Goal: Task Accomplishment & Management: Use online tool/utility

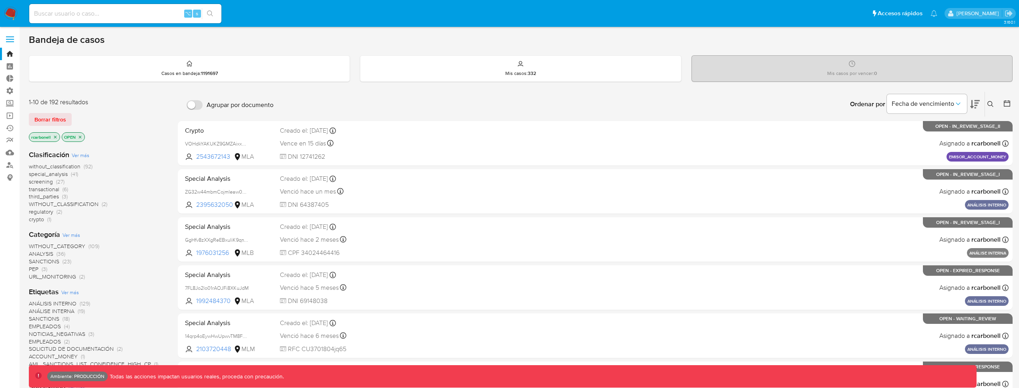
click at [7, 40] on label at bounding box center [10, 39] width 20 height 17
click at [0, 0] on input "checkbox" at bounding box center [0, 0] width 0 height 0
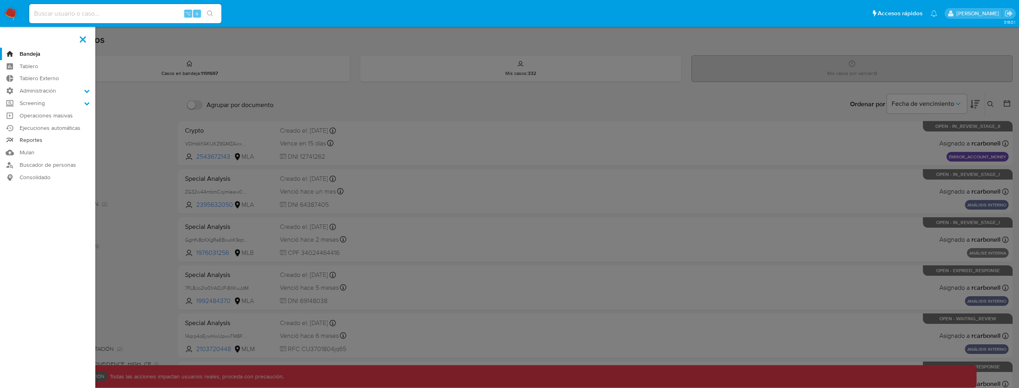
click at [35, 139] on link "Reportes" at bounding box center [47, 140] width 95 height 12
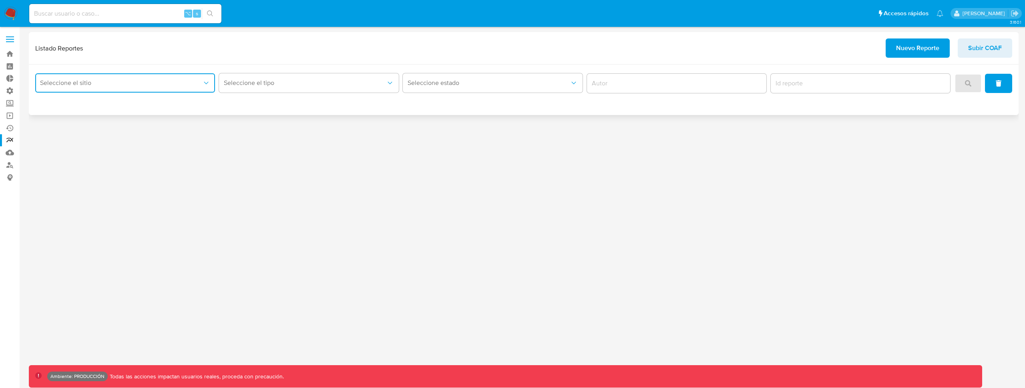
click at [100, 87] on button "Seleccione el sitio" at bounding box center [125, 82] width 180 height 19
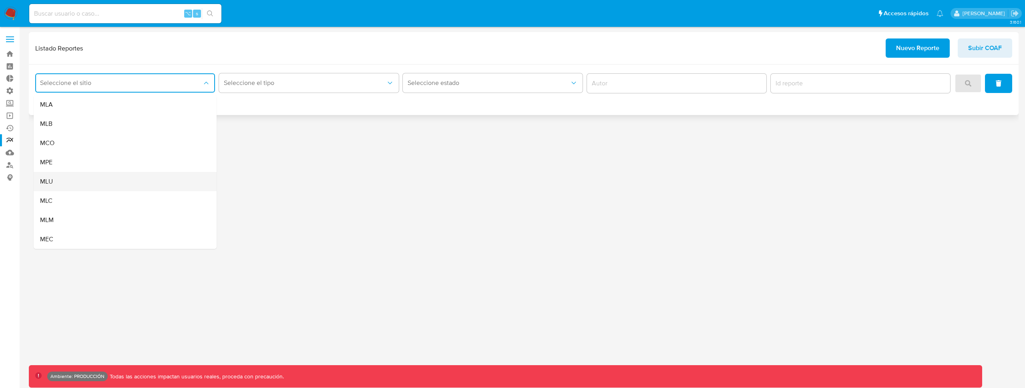
click at [99, 178] on div "MLU" at bounding box center [122, 181] width 165 height 19
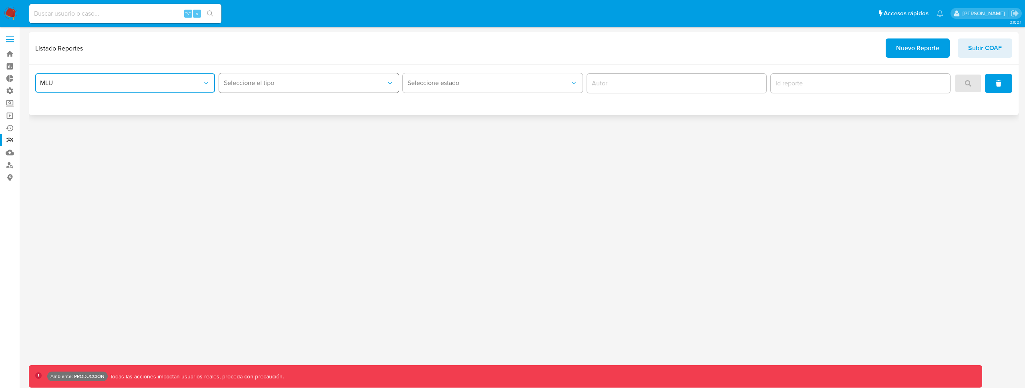
click at [273, 82] on span "Seleccione el tipo" at bounding box center [305, 83] width 162 height 8
click at [274, 100] on div "Circunstanciado" at bounding box center [306, 104] width 165 height 19
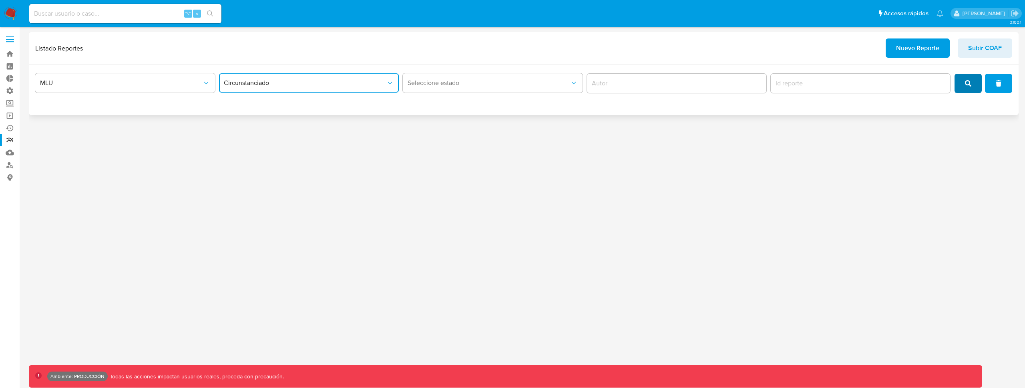
click at [958, 90] on button "search" at bounding box center [968, 83] width 27 height 19
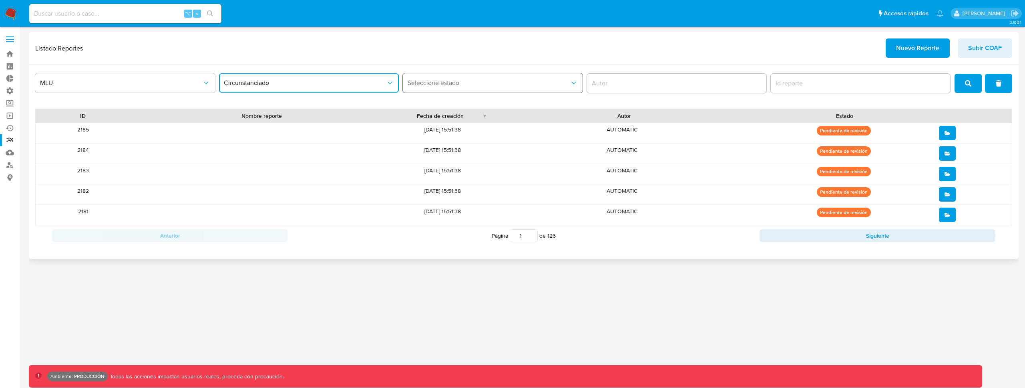
click at [511, 83] on span "Seleccione estado" at bounding box center [489, 83] width 162 height 8
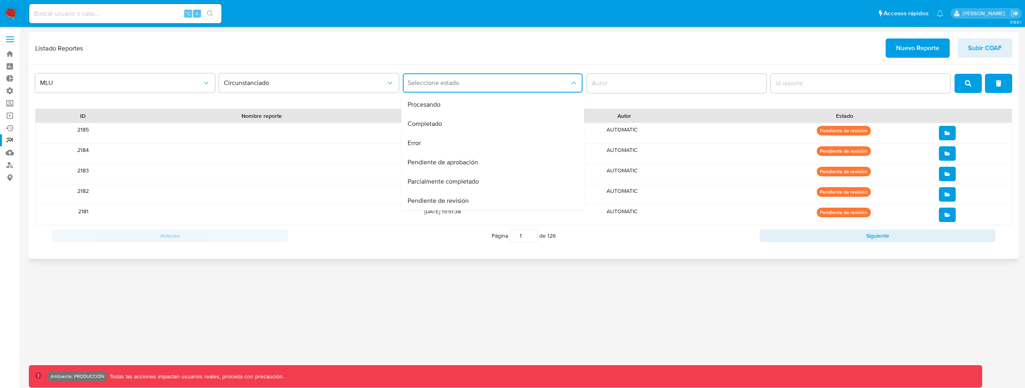
click at [645, 44] on div "Listado Reportes Nuevo Reporte Subir COAF" at bounding box center [523, 47] width 977 height 19
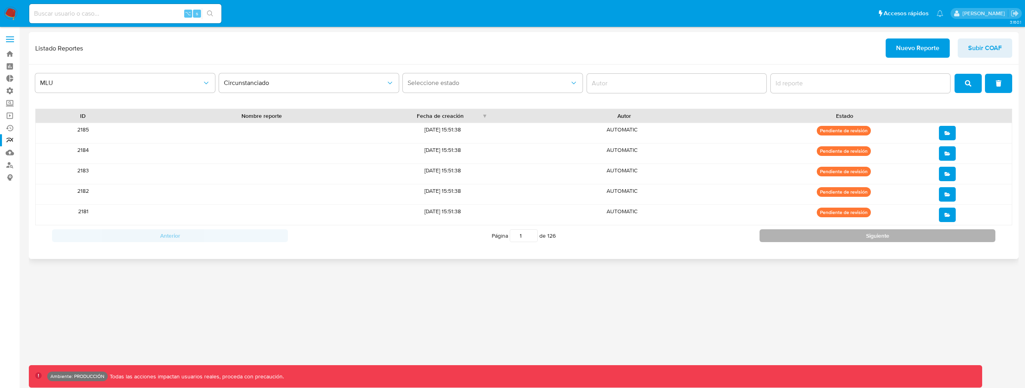
click at [853, 235] on button "Siguiente" at bounding box center [878, 235] width 236 height 13
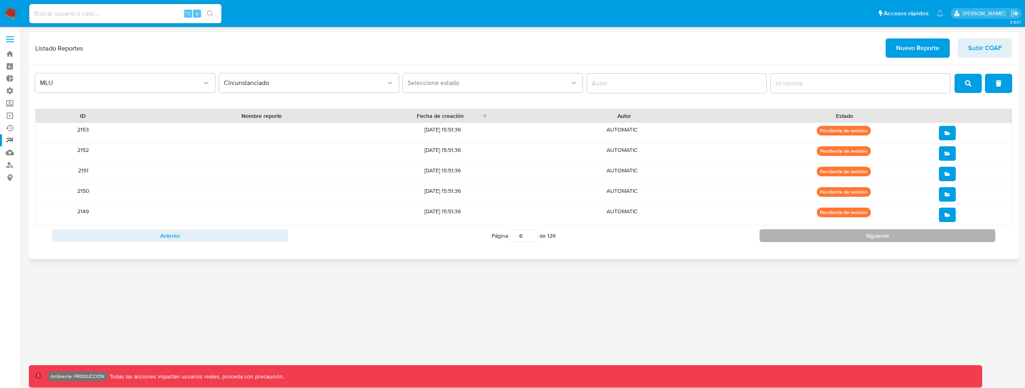
click at [853, 235] on button "Siguiente" at bounding box center [878, 235] width 236 height 13
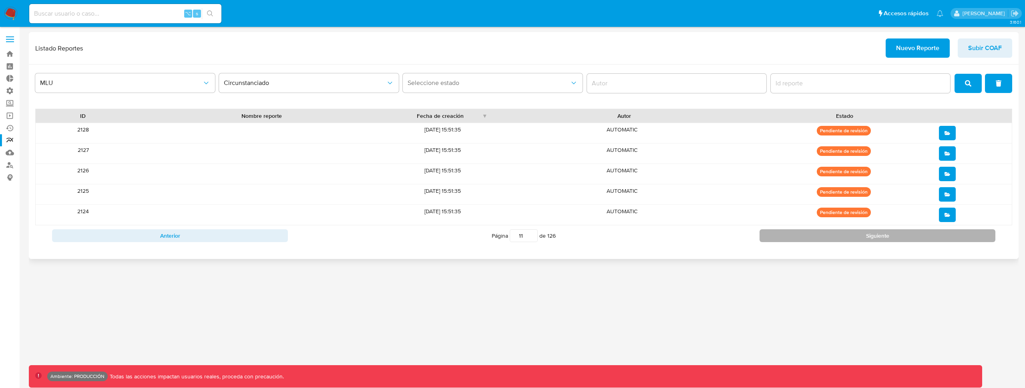
click at [853, 235] on button "Siguiente" at bounding box center [878, 235] width 236 height 13
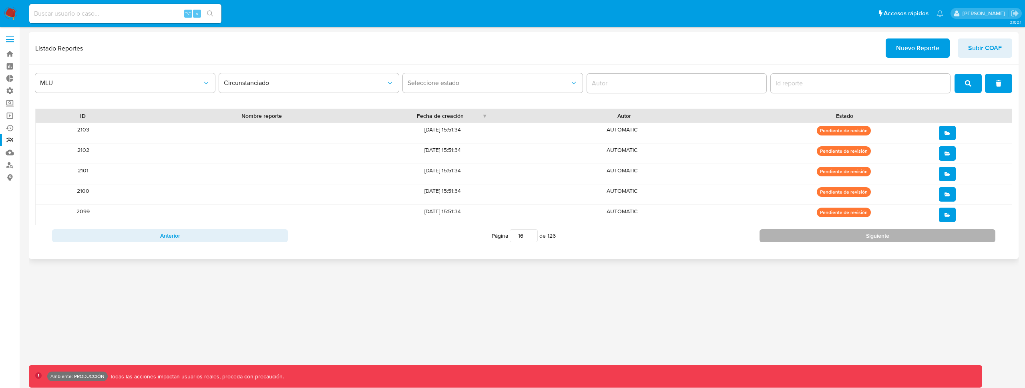
click at [853, 235] on button "Siguiente" at bounding box center [878, 235] width 236 height 13
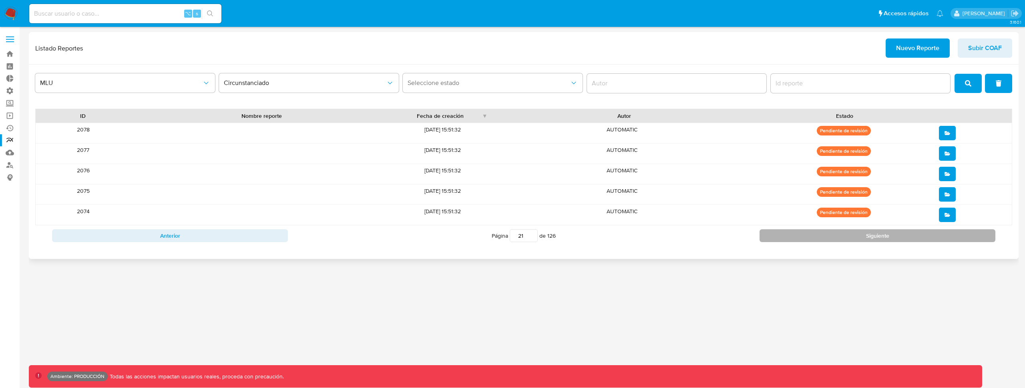
click at [853, 235] on button "Siguiente" at bounding box center [878, 235] width 236 height 13
click at [852, 233] on button "Siguiente" at bounding box center [878, 235] width 236 height 13
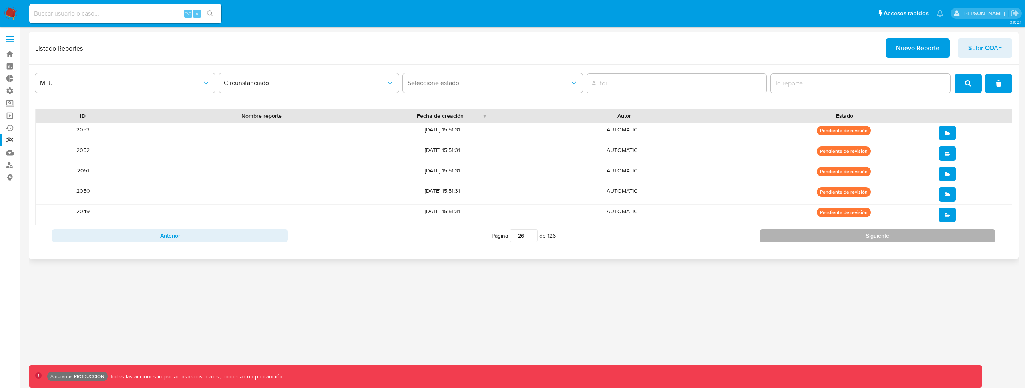
click at [852, 233] on button "Siguiente" at bounding box center [878, 235] width 236 height 13
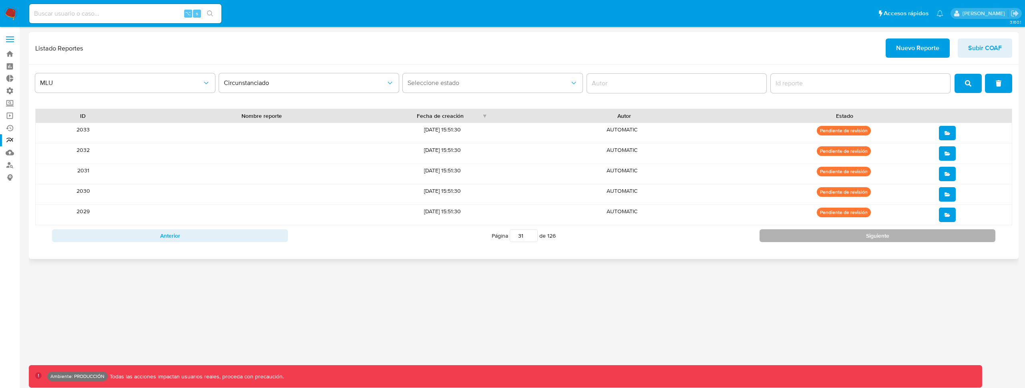
click at [852, 233] on button "Siguiente" at bounding box center [878, 235] width 236 height 13
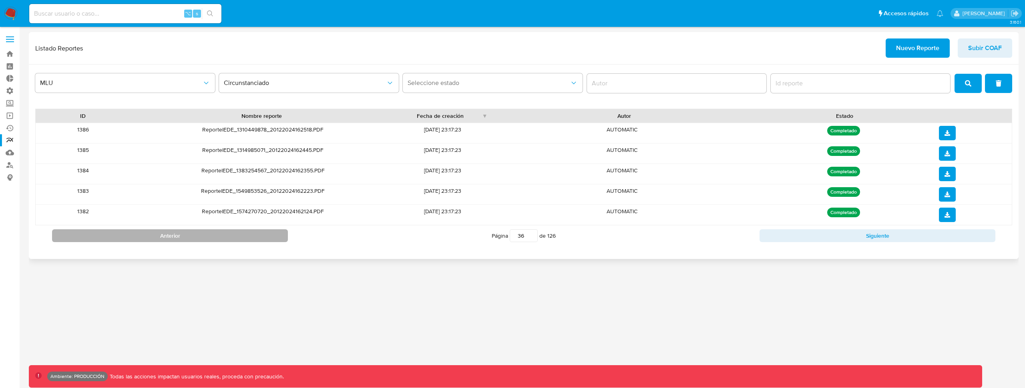
click at [286, 236] on button "Anterior" at bounding box center [170, 235] width 236 height 13
type input "35"
